Goal: Transaction & Acquisition: Purchase product/service

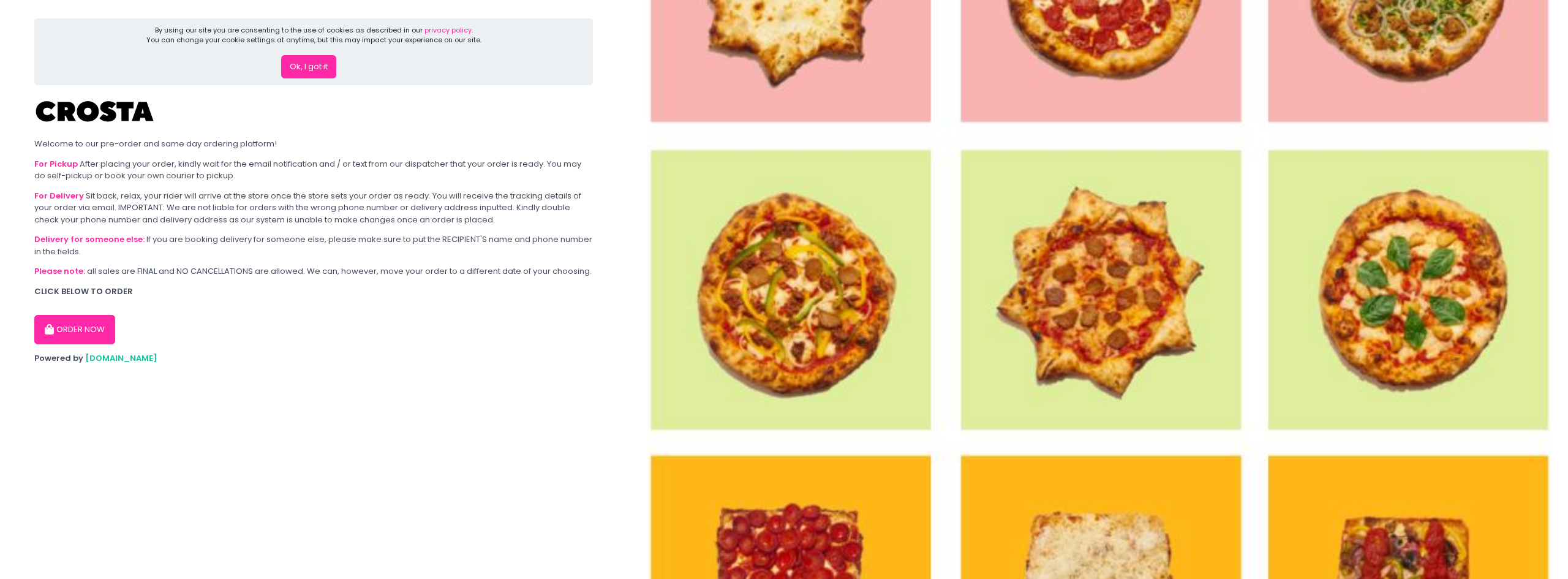
click at [302, 68] on button "Ok, I got it" at bounding box center [309, 67] width 55 height 24
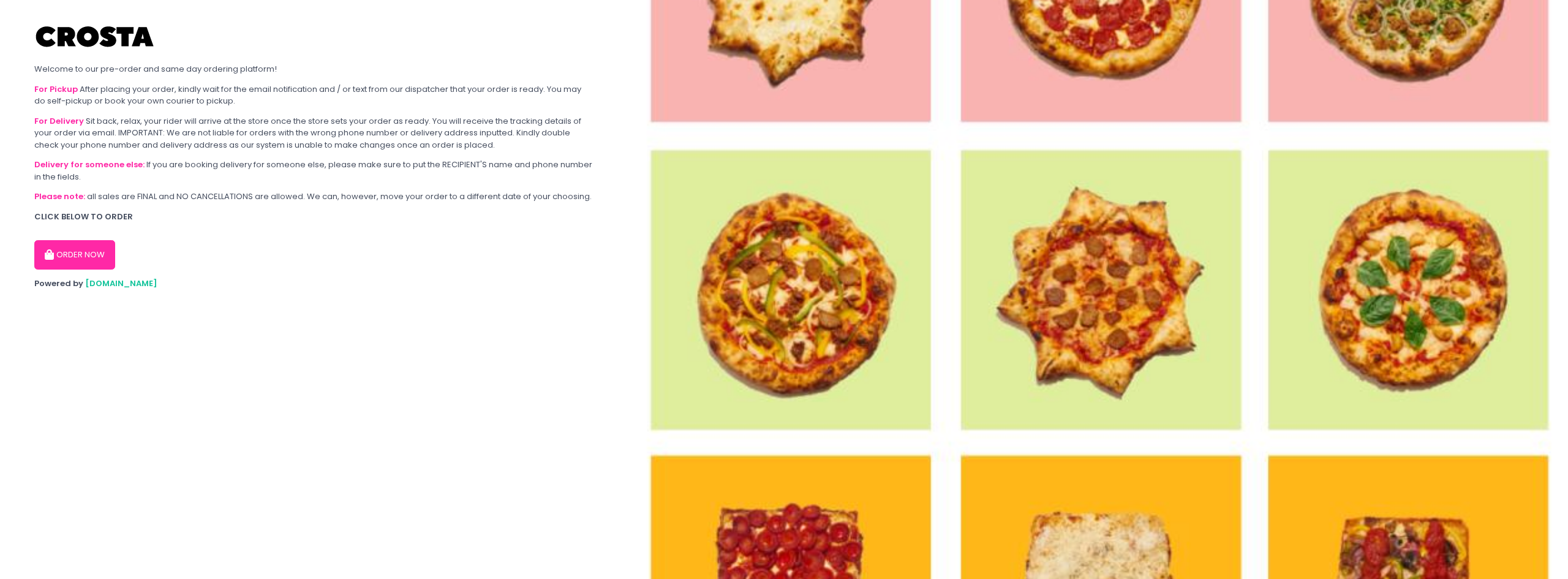
click at [78, 250] on button "ORDER NOW" at bounding box center [75, 255] width 81 height 29
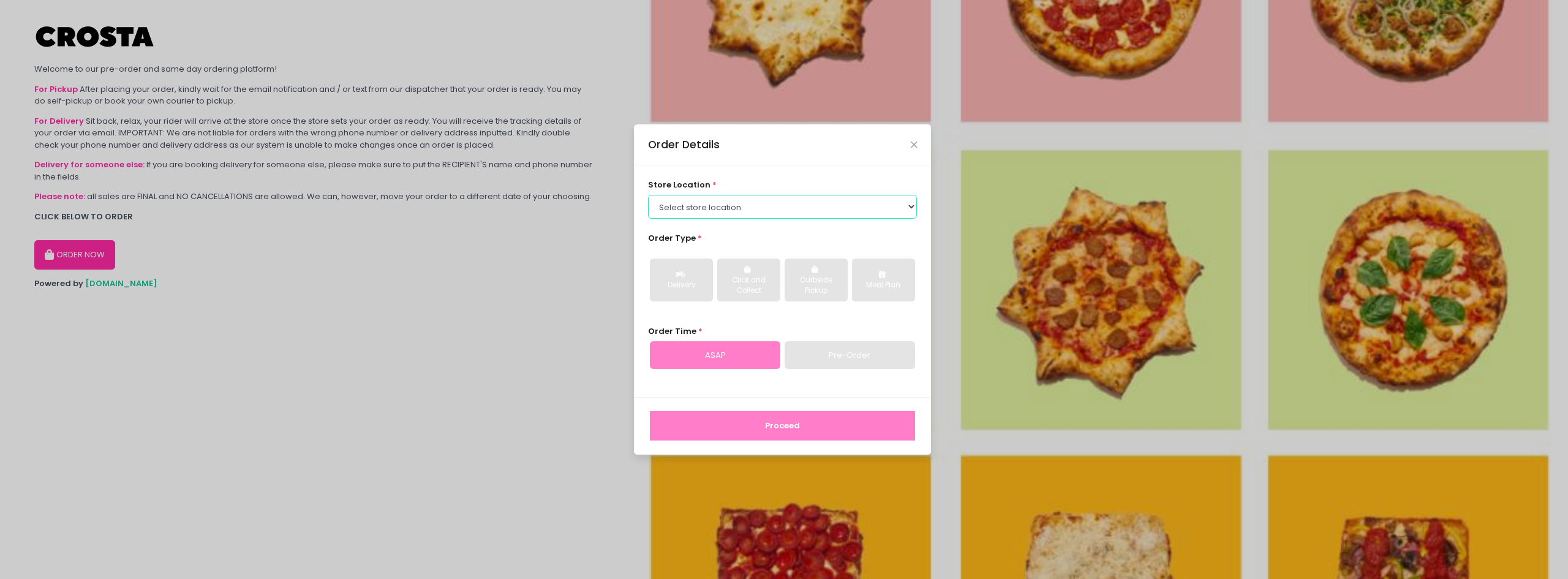
click at [759, 217] on select "Select store location [PERSON_NAME] Pizza - [PERSON_NAME] Pizza - [GEOGRAPHIC_D…" at bounding box center [783, 206] width 270 height 24
select select "5fabb2e53664a8677beaeb89"
click at [648, 194] on select "Select store location [PERSON_NAME] Pizza - [PERSON_NAME] Pizza - [GEOGRAPHIC_D…" at bounding box center [783, 206] width 270 height 24
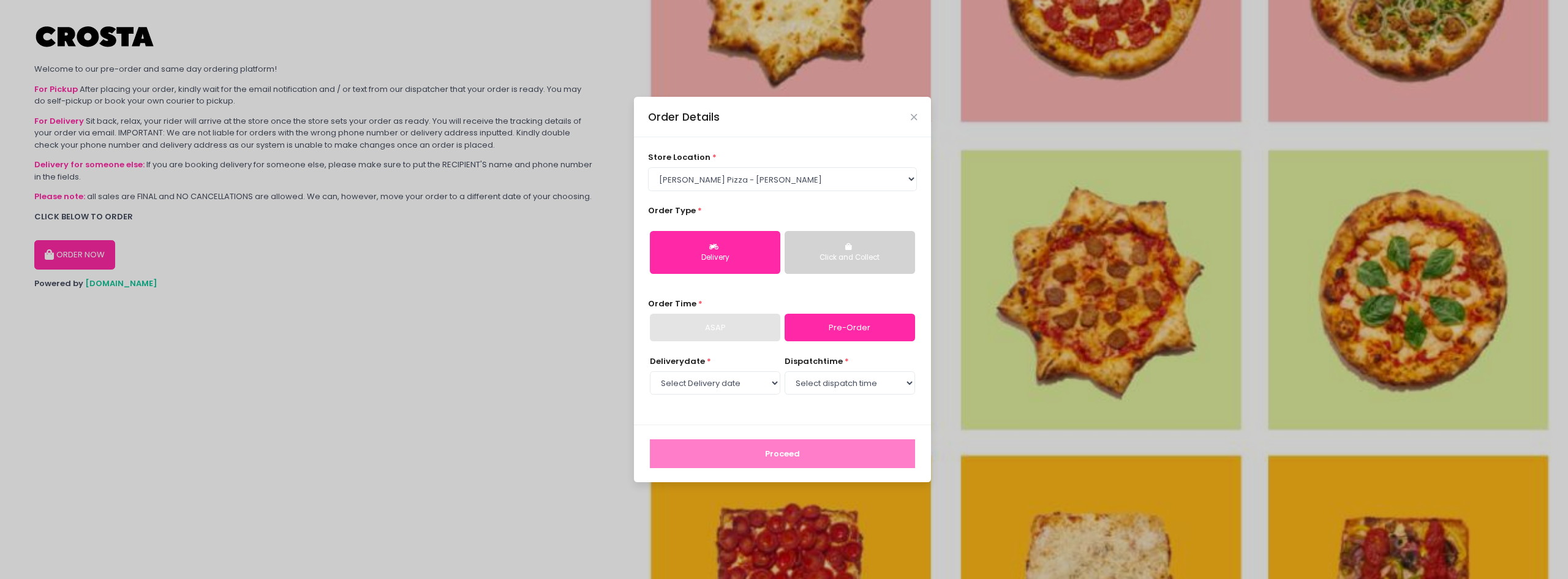
click at [740, 251] on button "Delivery" at bounding box center [714, 253] width 130 height 43
click at [834, 334] on link "Pre-Order" at bounding box center [849, 328] width 130 height 28
click at [736, 380] on select "Select Delivery date [DATE] [DATE] [DATE] [DATE] [DATE] [DATE]" at bounding box center [714, 383] width 130 height 24
select select "[DATE]"
click at [650, 371] on select "Select Delivery date [DATE] [DATE] [DATE] [DATE] [DATE] [DATE]" at bounding box center [714, 383] width 130 height 24
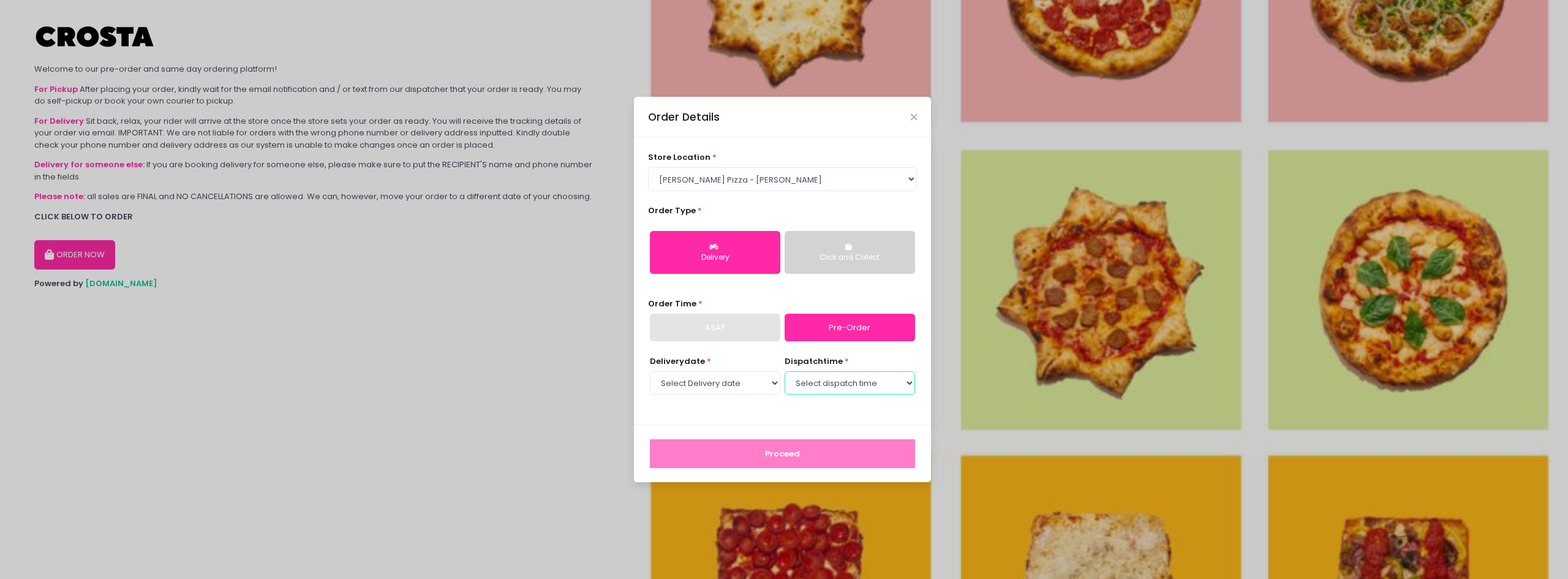
drag, startPoint x: 776, startPoint y: 391, endPoint x: 839, endPoint y: 385, distance: 63.3
click at [839, 385] on select "Select dispatch time 12:00 PM - 12:30 PM 12:30 PM - 01:00 PM 01:00 PM - 01:30 P…" at bounding box center [849, 383] width 130 height 24
select select "13:00"
click at [784, 371] on select "Select dispatch time 12:00 PM - 12:30 PM 12:30 PM - 01:00 PM 01:00 PM - 01:30 P…" at bounding box center [849, 383] width 130 height 24
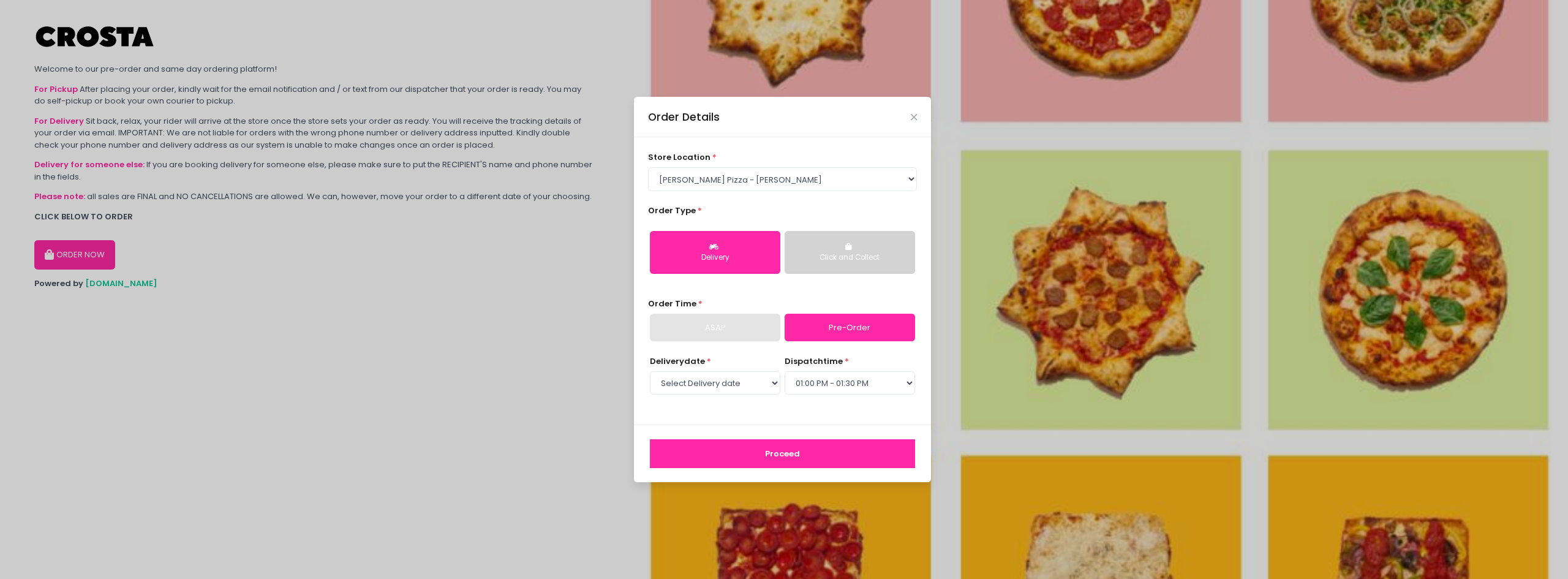
click at [766, 453] on button "Proceed" at bounding box center [782, 454] width 265 height 29
